Goal: Information Seeking & Learning: Learn about a topic

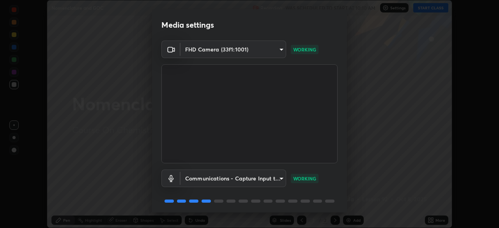
scroll to position [28, 0]
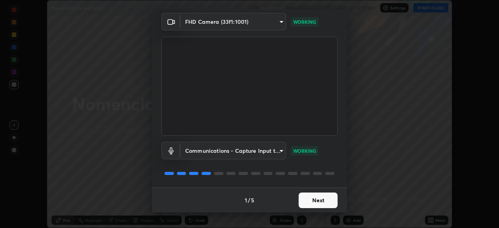
click at [325, 202] on button "Next" at bounding box center [318, 201] width 39 height 16
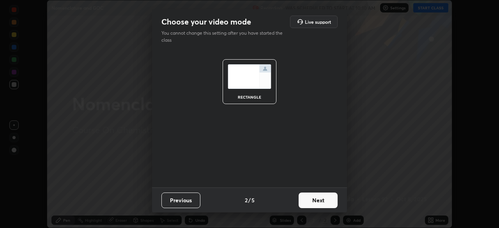
scroll to position [0, 0]
click at [328, 201] on button "Next" at bounding box center [318, 201] width 39 height 16
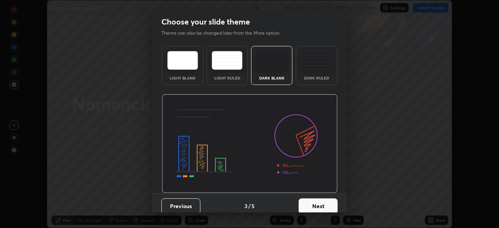
click at [330, 206] on button "Next" at bounding box center [318, 207] width 39 height 16
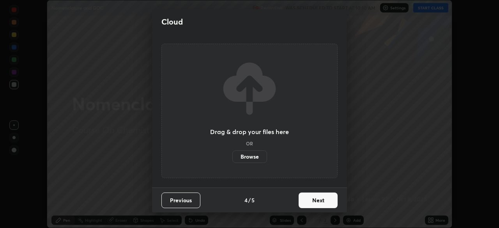
click at [331, 201] on button "Next" at bounding box center [318, 201] width 39 height 16
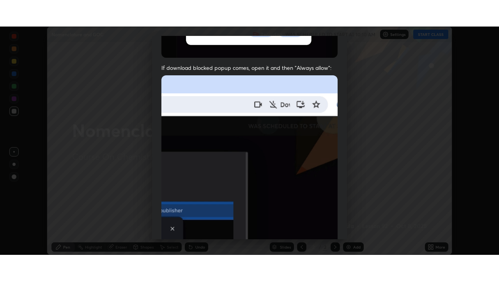
scroll to position [187, 0]
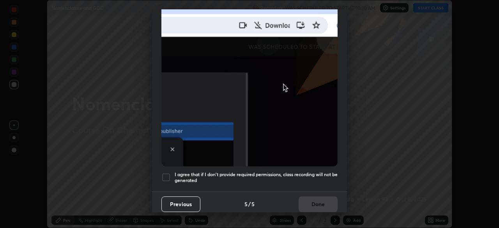
click at [169, 173] on div at bounding box center [166, 177] width 9 height 9
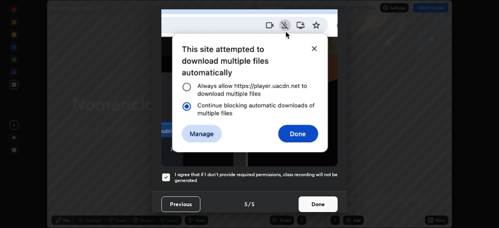
click at [309, 203] on button "Done" at bounding box center [318, 205] width 39 height 16
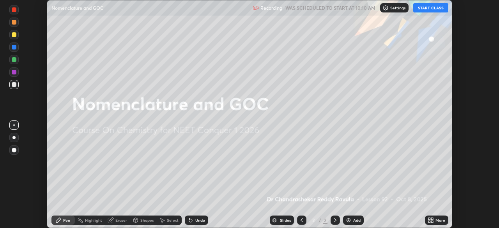
click at [428, 7] on button "START CLASS" at bounding box center [431, 7] width 35 height 9
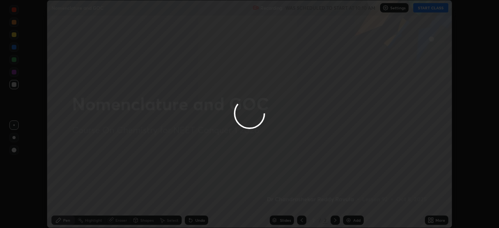
click at [438, 221] on div at bounding box center [249, 114] width 499 height 228
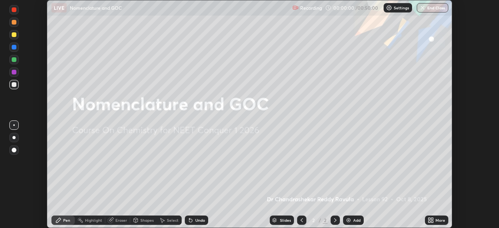
click at [436, 221] on div "More" at bounding box center [441, 220] width 10 height 4
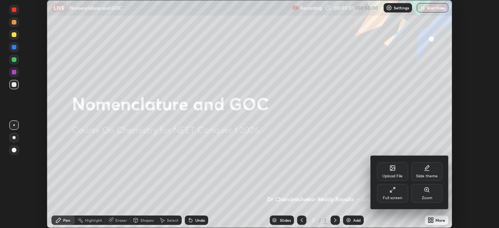
click at [399, 197] on div "Full screen" at bounding box center [393, 198] width 20 height 4
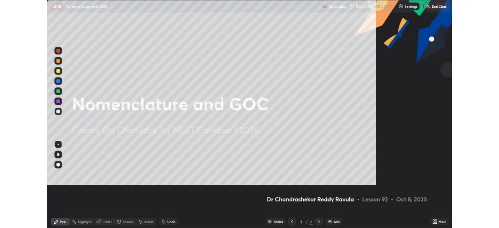
scroll to position [281, 499]
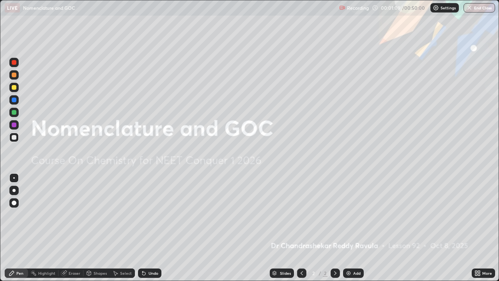
click at [349, 228] on img at bounding box center [349, 273] width 6 height 6
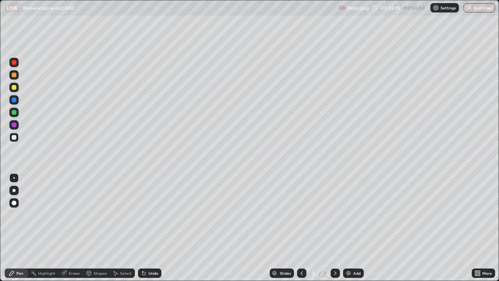
click at [348, 228] on img at bounding box center [349, 273] width 6 height 6
click at [15, 85] on div at bounding box center [14, 87] width 5 height 5
click at [153, 228] on div "Undo" at bounding box center [154, 273] width 10 height 4
click at [352, 228] on div "Add" at bounding box center [353, 272] width 21 height 9
click at [14, 137] on div at bounding box center [14, 137] width 5 height 5
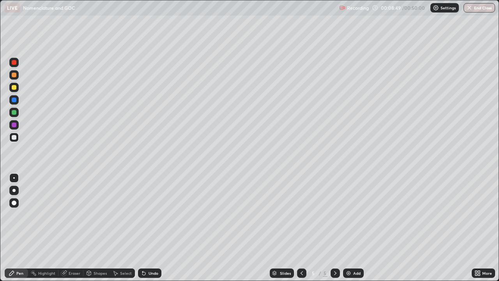
click at [12, 126] on div at bounding box center [14, 125] width 5 height 5
click at [14, 75] on div at bounding box center [14, 75] width 5 height 5
click at [153, 228] on div "Undo" at bounding box center [154, 273] width 10 height 4
click at [354, 228] on div "Add" at bounding box center [356, 273] width 7 height 4
click at [16, 127] on div at bounding box center [13, 124] width 9 height 9
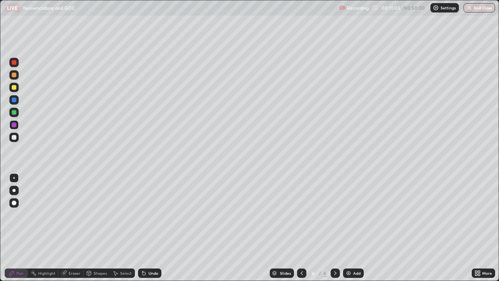
click at [13, 136] on div at bounding box center [14, 137] width 5 height 5
click at [16, 91] on div at bounding box center [13, 87] width 9 height 9
click at [348, 228] on img at bounding box center [349, 273] width 6 height 6
click at [14, 88] on div at bounding box center [14, 87] width 5 height 5
click at [357, 228] on div "Add" at bounding box center [356, 273] width 7 height 4
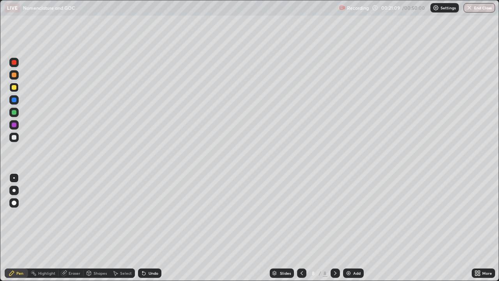
click at [301, 228] on icon at bounding box center [302, 273] width 6 height 6
click at [357, 228] on div "Add" at bounding box center [353, 272] width 21 height 9
click at [17, 140] on div at bounding box center [13, 137] width 9 height 9
click at [13, 88] on div at bounding box center [14, 87] width 5 height 5
click at [355, 228] on div "Add" at bounding box center [356, 273] width 7 height 4
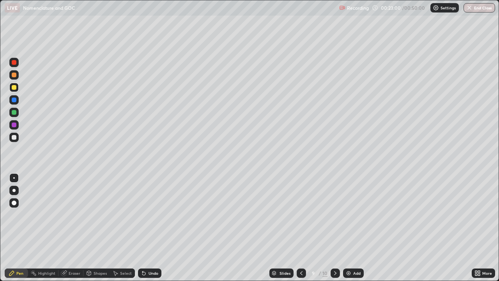
click at [301, 228] on icon at bounding box center [301, 273] width 6 height 6
click at [15, 77] on div at bounding box center [14, 75] width 5 height 5
click at [11, 126] on div at bounding box center [13, 124] width 9 height 9
click at [351, 228] on img at bounding box center [349, 273] width 6 height 6
click at [14, 76] on div at bounding box center [14, 75] width 5 height 5
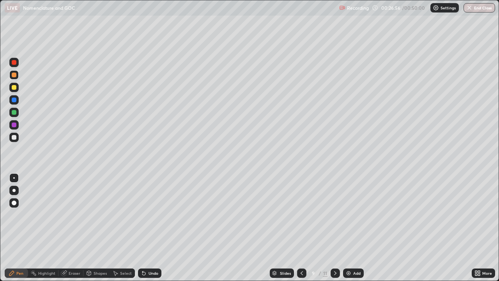
click at [15, 139] on div at bounding box center [14, 137] width 5 height 5
click at [348, 228] on img at bounding box center [349, 273] width 6 height 6
click at [14, 125] on div at bounding box center [14, 125] width 5 height 5
click at [14, 113] on div at bounding box center [14, 112] width 5 height 5
click at [14, 100] on div at bounding box center [14, 100] width 5 height 5
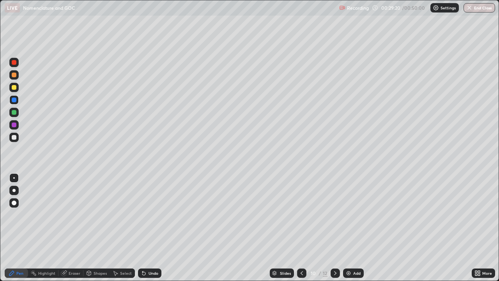
click at [14, 89] on div at bounding box center [14, 87] width 5 height 5
click at [12, 76] on div at bounding box center [14, 75] width 5 height 5
click at [13, 61] on div at bounding box center [14, 62] width 5 height 5
click at [14, 78] on div at bounding box center [13, 74] width 9 height 9
click at [14, 101] on div at bounding box center [14, 100] width 5 height 5
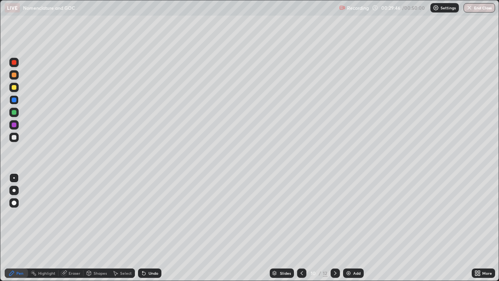
click at [16, 91] on div at bounding box center [13, 87] width 9 height 9
click at [13, 100] on div at bounding box center [14, 100] width 5 height 5
click at [12, 112] on div at bounding box center [14, 112] width 5 height 5
click at [13, 126] on div at bounding box center [14, 125] width 5 height 5
click at [351, 228] on div "Add" at bounding box center [353, 272] width 21 height 9
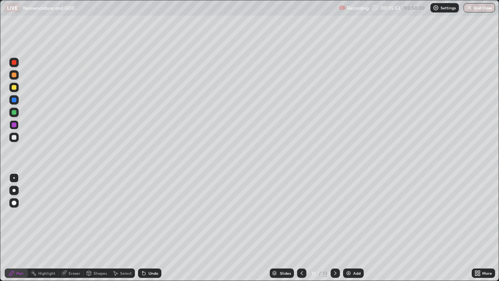
click at [353, 228] on div "Add" at bounding box center [356, 273] width 7 height 4
click at [11, 139] on div at bounding box center [13, 137] width 9 height 9
click at [16, 123] on div at bounding box center [14, 125] width 5 height 5
click at [14, 114] on div at bounding box center [14, 112] width 5 height 5
click at [14, 98] on div at bounding box center [14, 100] width 5 height 5
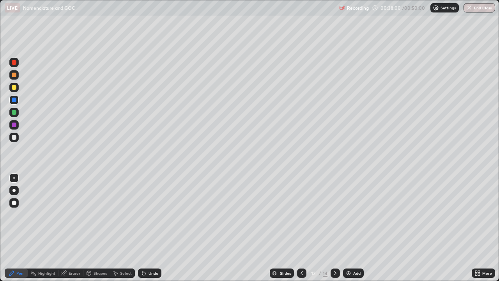
click at [11, 138] on div at bounding box center [13, 137] width 9 height 9
click at [12, 89] on div at bounding box center [13, 87] width 9 height 9
click at [12, 114] on div at bounding box center [14, 112] width 5 height 5
click at [13, 126] on div at bounding box center [14, 125] width 5 height 5
click at [13, 87] on div at bounding box center [14, 87] width 5 height 5
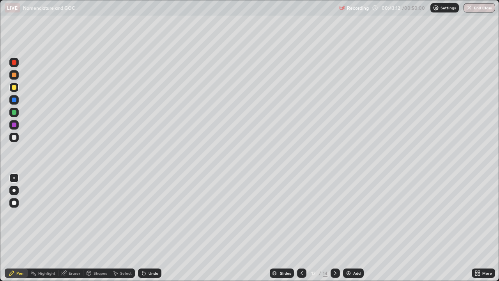
click at [347, 228] on img at bounding box center [349, 273] width 6 height 6
click at [15, 139] on div at bounding box center [14, 137] width 5 height 5
click at [16, 127] on div at bounding box center [13, 124] width 9 height 9
click at [14, 137] on div at bounding box center [14, 137] width 5 height 5
click at [12, 112] on div at bounding box center [14, 112] width 5 height 5
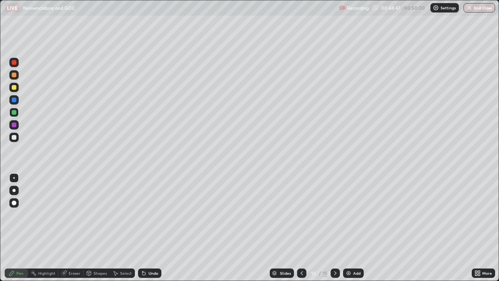
click at [13, 137] on div at bounding box center [14, 137] width 5 height 5
click at [74, 228] on div "Eraser" at bounding box center [75, 273] width 12 height 4
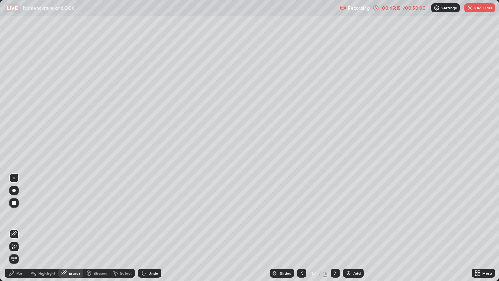
click at [15, 228] on icon at bounding box center [14, 246] width 6 height 7
click at [26, 228] on div "Pen" at bounding box center [16, 272] width 23 height 9
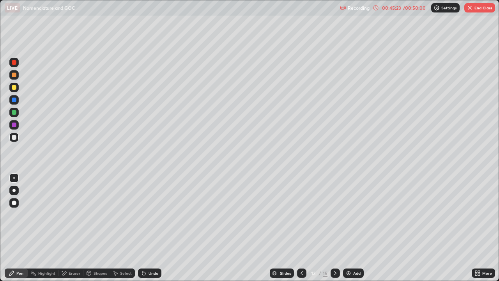
click at [14, 87] on div at bounding box center [14, 87] width 5 height 5
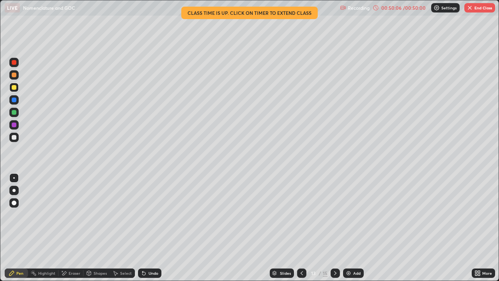
click at [354, 228] on div "Add" at bounding box center [356, 273] width 7 height 4
click at [14, 126] on div at bounding box center [14, 125] width 5 height 5
click at [480, 11] on button "End Class" at bounding box center [480, 7] width 31 height 9
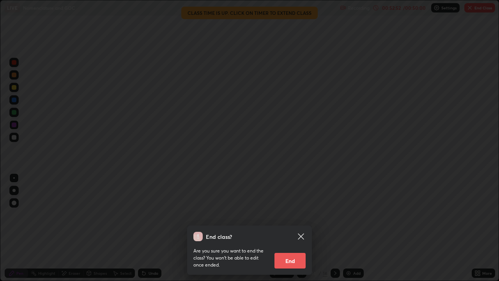
click at [299, 228] on button "End" at bounding box center [290, 261] width 31 height 16
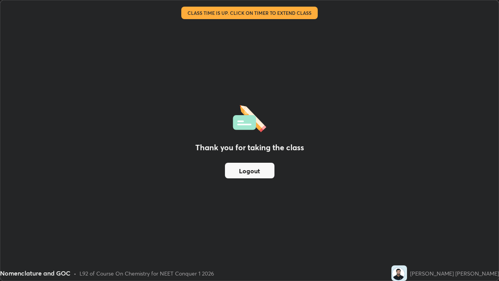
click at [266, 170] on button "Logout" at bounding box center [250, 171] width 50 height 16
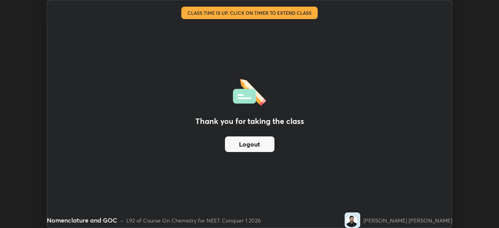
scroll to position [38788, 38517]
